Goal: Transaction & Acquisition: Purchase product/service

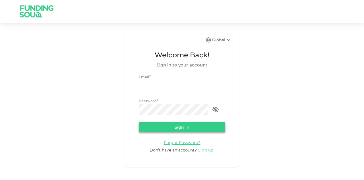
type input "[EMAIL_ADDRESS][DOMAIN_NAME]"
click at [166, 126] on button "Sign in" at bounding box center [182, 127] width 87 height 10
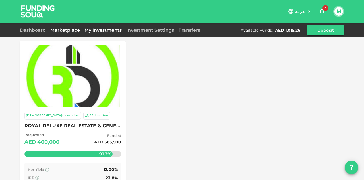
click at [97, 28] on link "My Investments" at bounding box center [103, 29] width 42 height 5
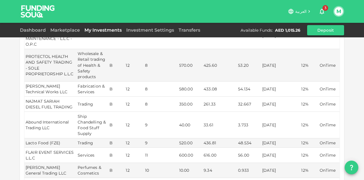
scroll to position [199, 0]
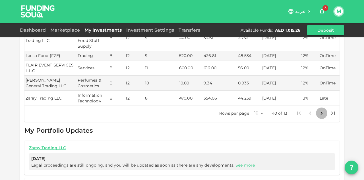
click at [322, 110] on icon "Go to next page" at bounding box center [322, 113] width 7 height 7
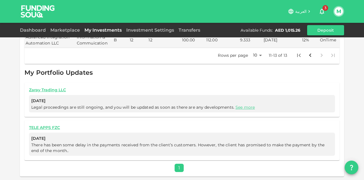
scroll to position [127, 0]
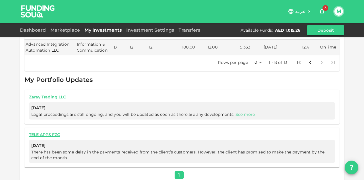
click at [236, 112] on link "See more" at bounding box center [245, 114] width 19 height 5
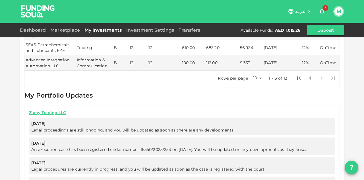
scroll to position [0, 0]
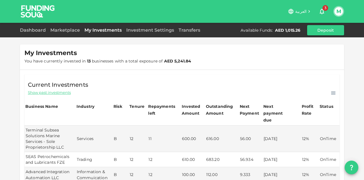
click at [94, 28] on link "My Investments" at bounding box center [103, 29] width 42 height 5
click at [63, 33] on div "Dashboard Marketplace My Investments Investment Settings Transfers Available Fu…" at bounding box center [182, 30] width 325 height 10
click at [63, 30] on link "Marketplace" at bounding box center [65, 29] width 34 height 5
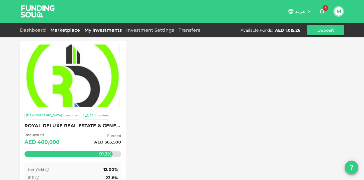
click at [101, 29] on link "My Investments" at bounding box center [103, 29] width 42 height 5
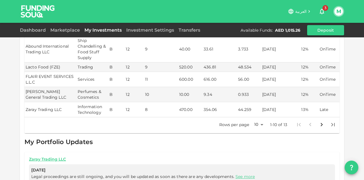
scroll to position [199, 0]
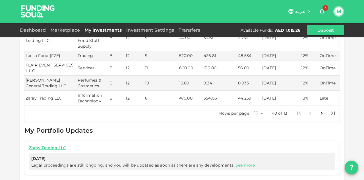
click at [316, 107] on button "Go to next page" at bounding box center [321, 112] width 11 height 11
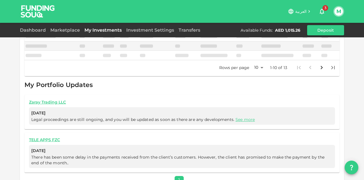
scroll to position [127, 0]
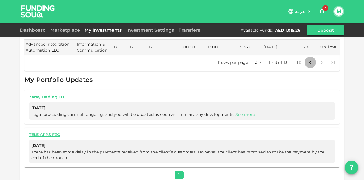
click at [307, 59] on icon "Go to previous page" at bounding box center [310, 62] width 7 height 7
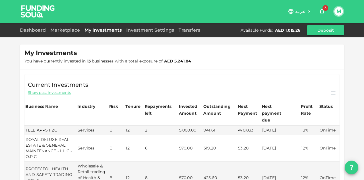
scroll to position [142, 0]
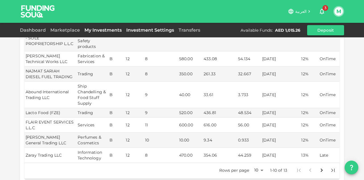
click at [135, 28] on link "Investment Settings" at bounding box center [150, 29] width 52 height 5
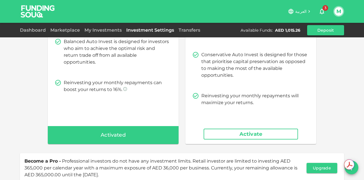
scroll to position [142, 0]
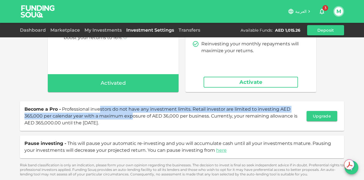
drag, startPoint x: 97, startPoint y: 110, endPoint x: 130, endPoint y: 113, distance: 32.9
click at [130, 113] on span "Professional investors do not have any investment limits. Retail investor are l…" at bounding box center [160, 115] width 273 height 19
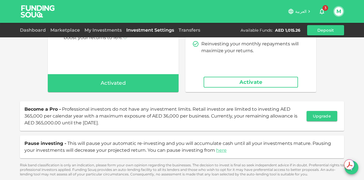
drag, startPoint x: 65, startPoint y: 107, endPoint x: 157, endPoint y: 121, distance: 93.3
click at [157, 121] on span "Become a Pro - Professional investors do not have any investment limits. Retail…" at bounding box center [164, 116] width 280 height 20
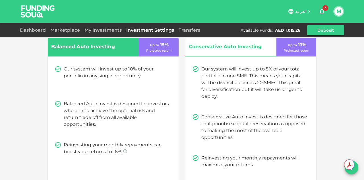
scroll to position [0, 0]
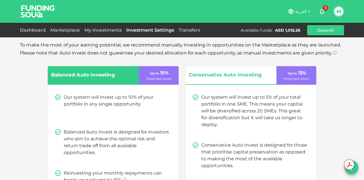
click at [289, 28] on div "AED 1,015.26" at bounding box center [287, 30] width 25 height 6
click at [36, 29] on link "Dashboard" at bounding box center [34, 29] width 28 height 5
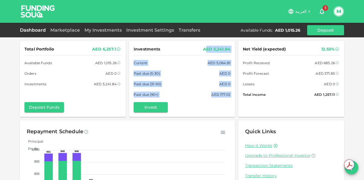
drag, startPoint x: 205, startPoint y: 48, endPoint x: 231, endPoint y: 105, distance: 62.6
click at [231, 105] on div "Investments AED 5,241.84 Current AED 5,064.81 Past due (5-30) AED 0 Past due (3…" at bounding box center [182, 79] width 106 height 76
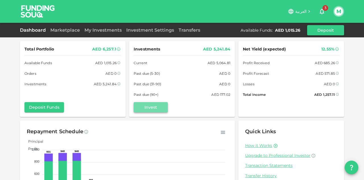
click at [141, 108] on button "Invest" at bounding box center [151, 107] width 34 height 10
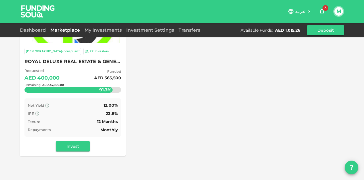
scroll to position [85, 0]
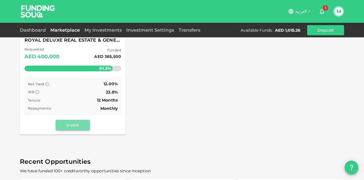
click at [66, 122] on button "Invest" at bounding box center [73, 125] width 34 height 10
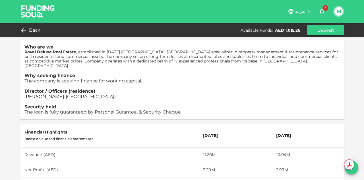
scroll to position [85, 0]
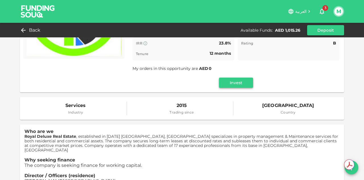
click at [238, 85] on button "Invest" at bounding box center [236, 82] width 34 height 10
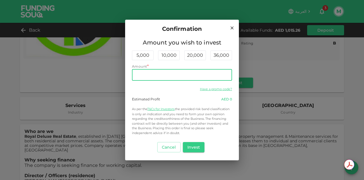
click at [168, 77] on input "Amount" at bounding box center [182, 74] width 100 height 11
type input "1,000"
click at [190, 148] on button "Invest" at bounding box center [194, 147] width 22 height 10
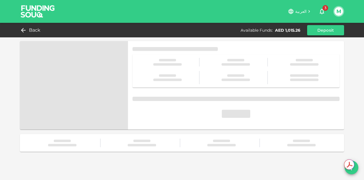
scroll to position [0, 0]
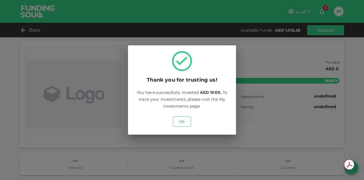
click at [184, 124] on button "Ok" at bounding box center [182, 121] width 18 height 10
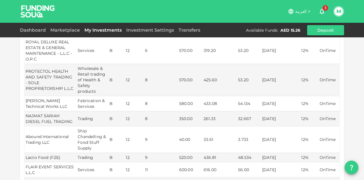
scroll to position [228, 0]
